Goal: Information Seeking & Learning: Learn about a topic

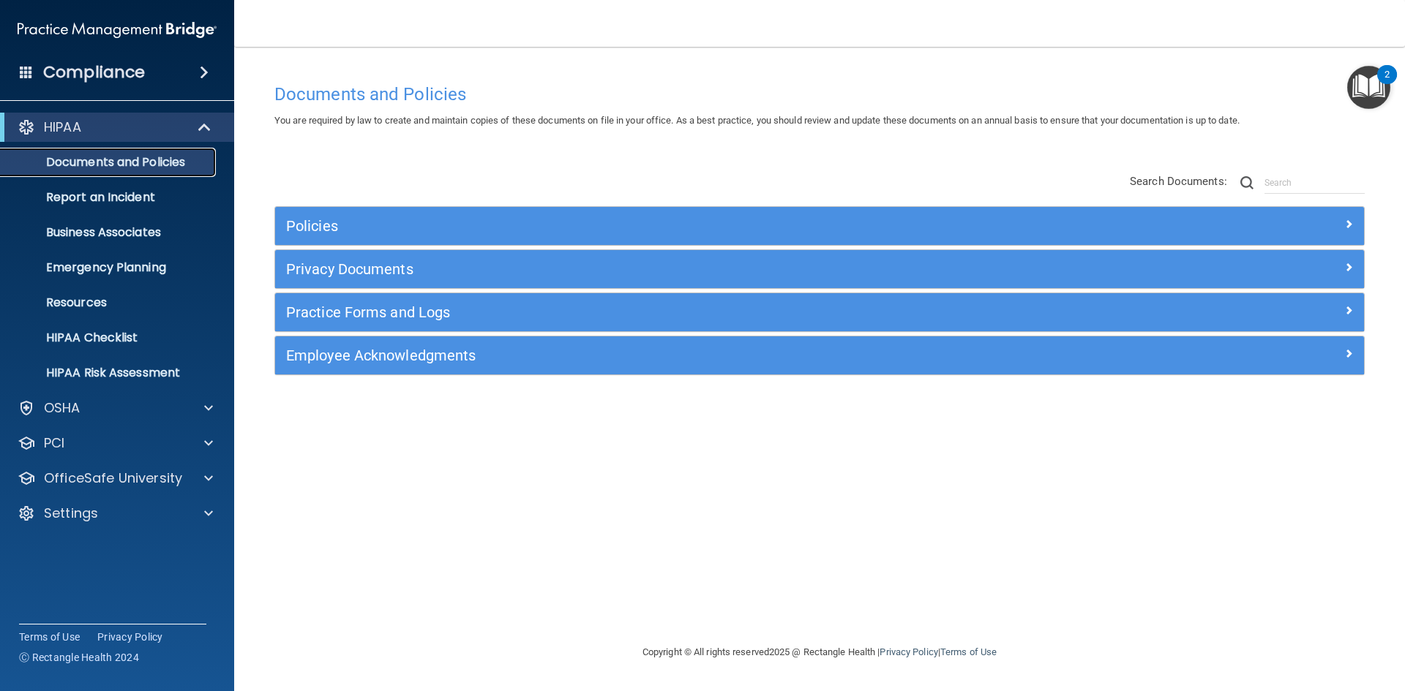
click at [151, 158] on p "Documents and Policies" at bounding box center [110, 162] width 200 height 15
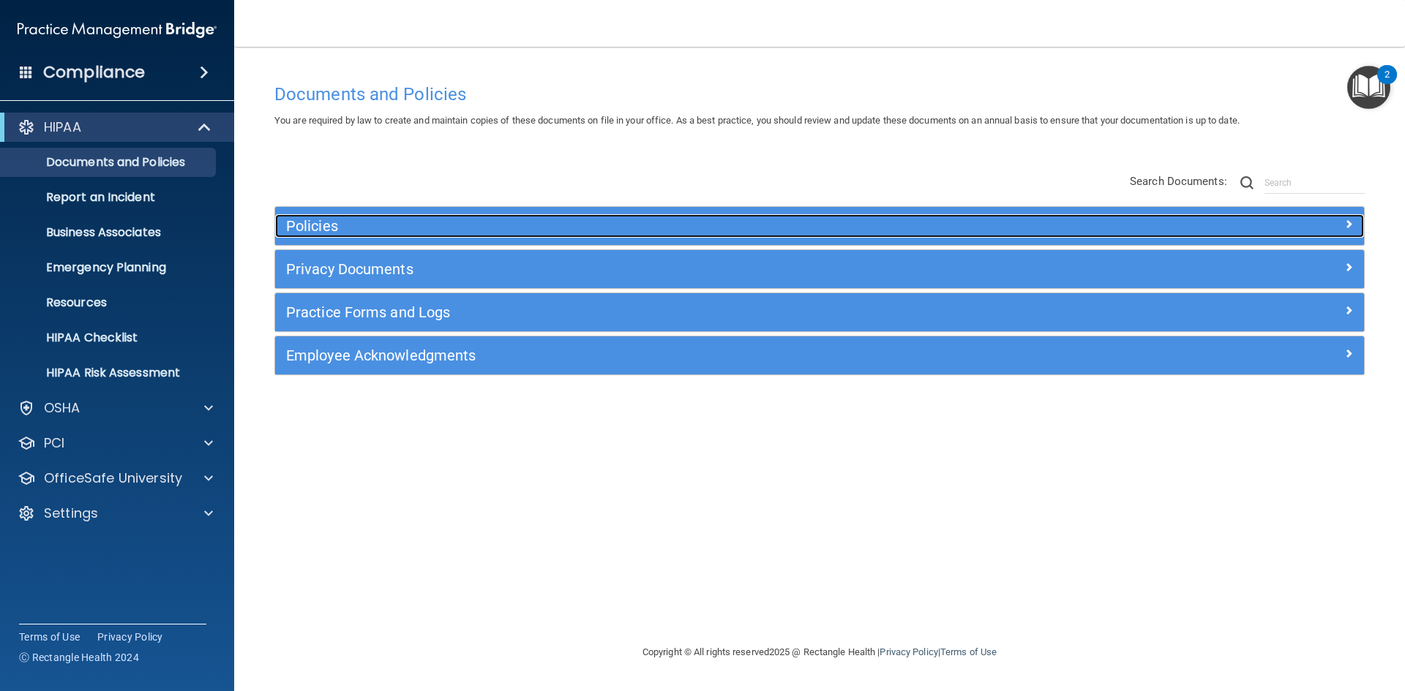
click at [294, 230] on h5 "Policies" at bounding box center [683, 226] width 795 height 16
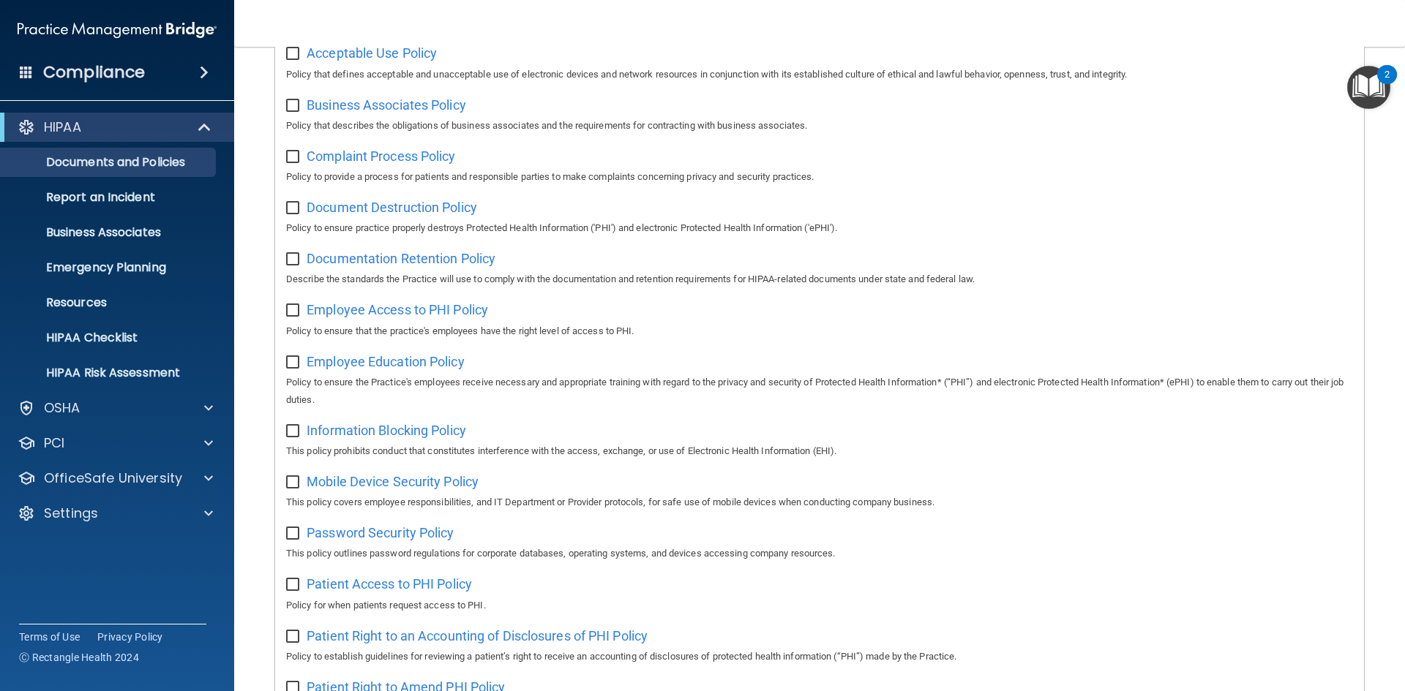
scroll to position [146, 0]
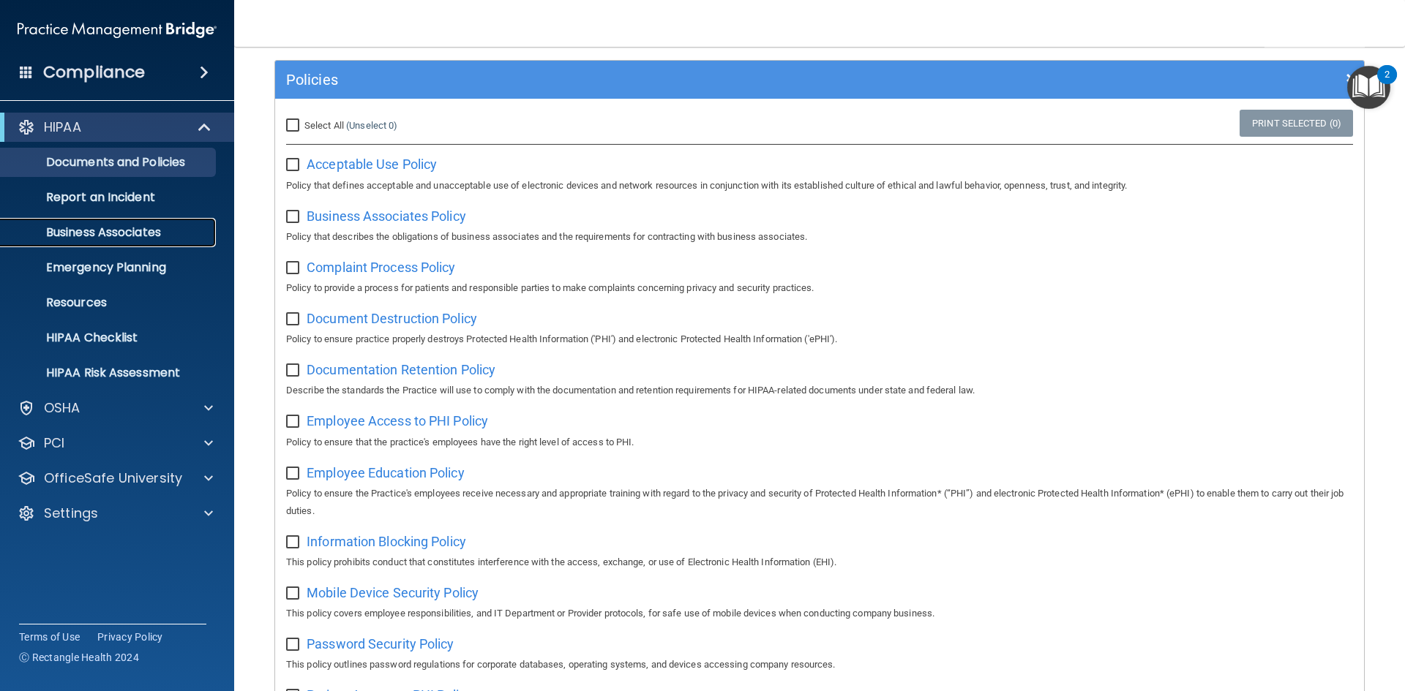
click at [72, 241] on link "Business Associates" at bounding box center [100, 232] width 230 height 29
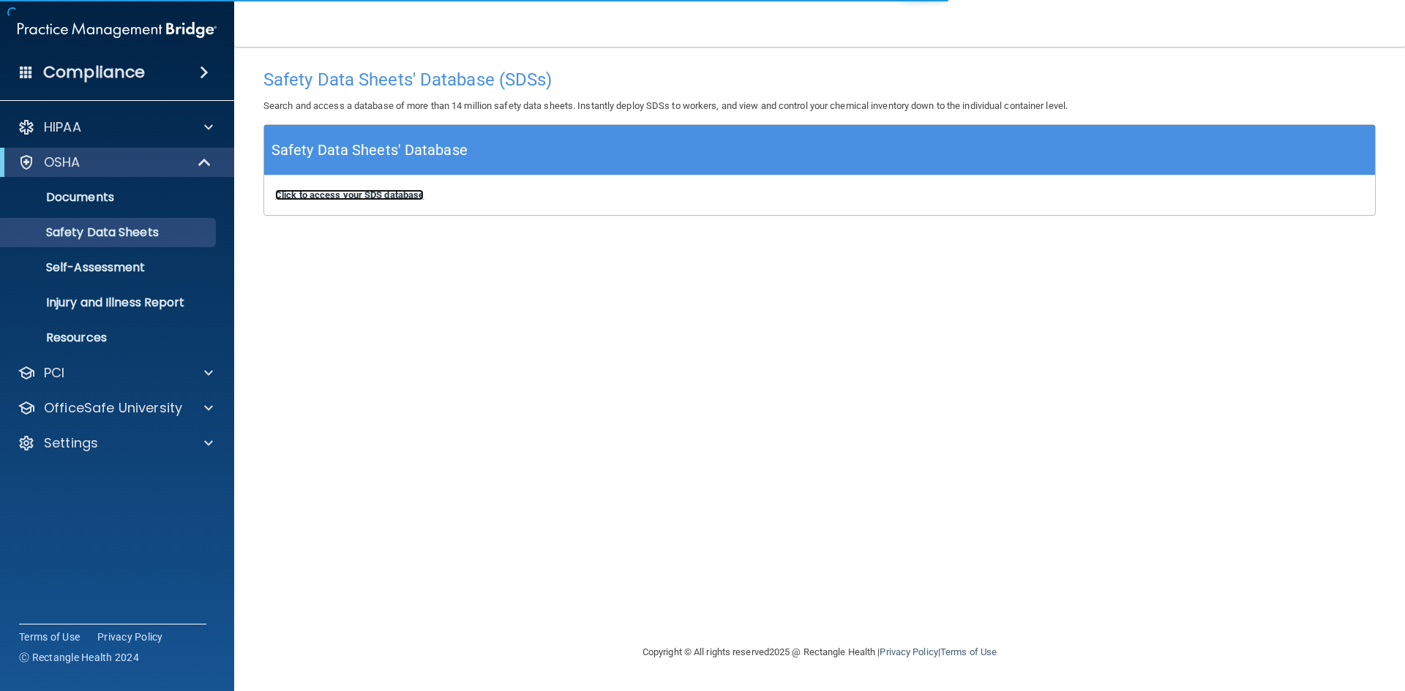
click at [402, 193] on b "Click to access your SDS database" at bounding box center [349, 195] width 149 height 11
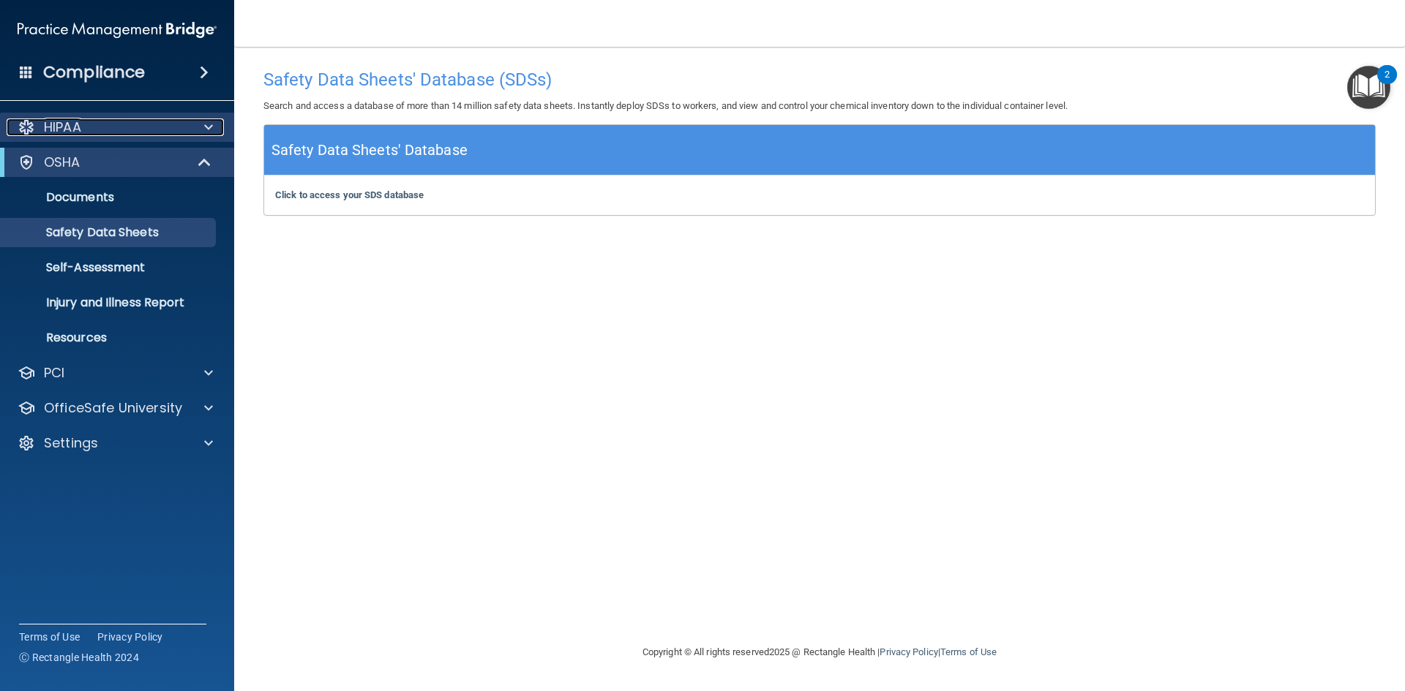
click at [101, 130] on div "HIPAA" at bounding box center [97, 128] width 181 height 18
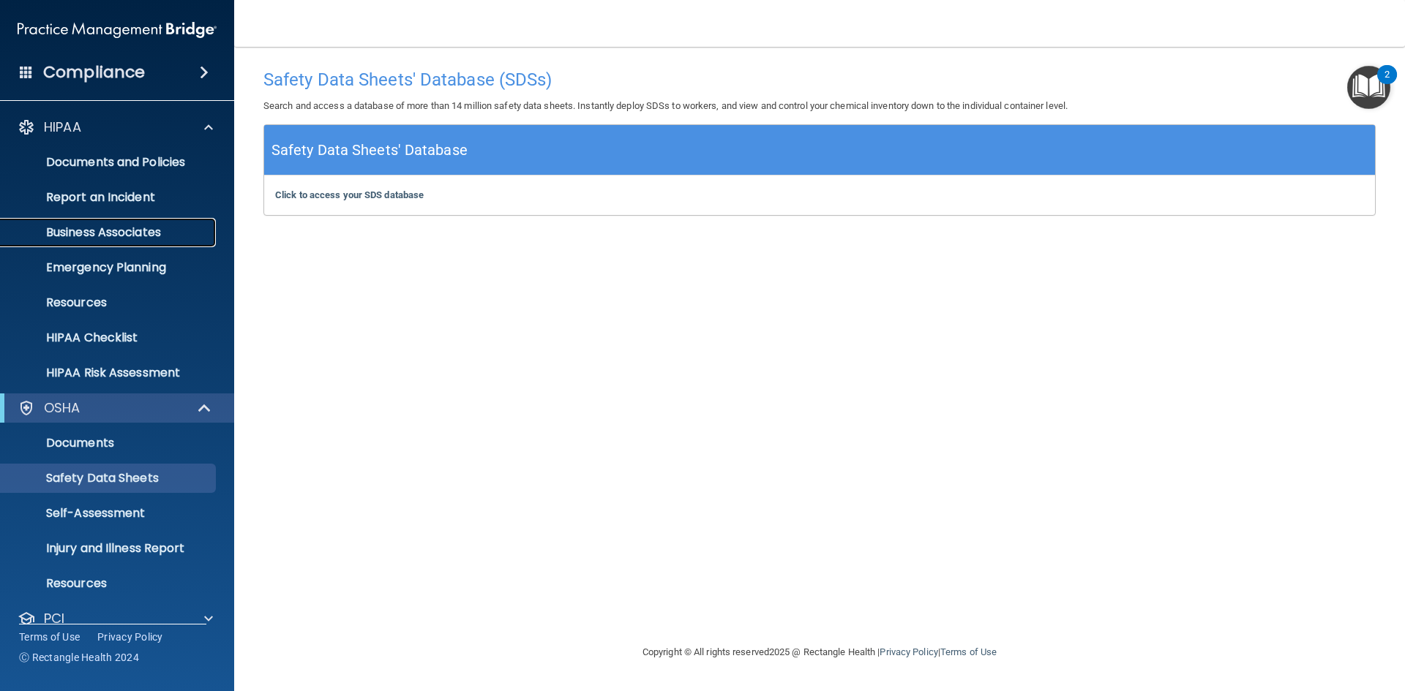
click at [147, 239] on p "Business Associates" at bounding box center [110, 232] width 200 height 15
